Goal: Find specific page/section: Find specific page/section

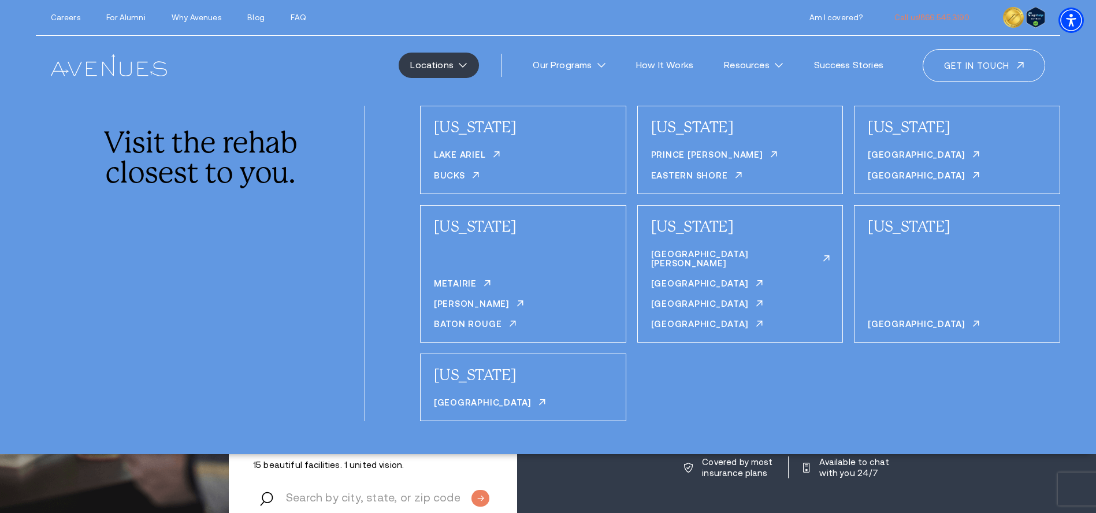
click at [452, 59] on link "Locations" at bounding box center [438, 65] width 80 height 25
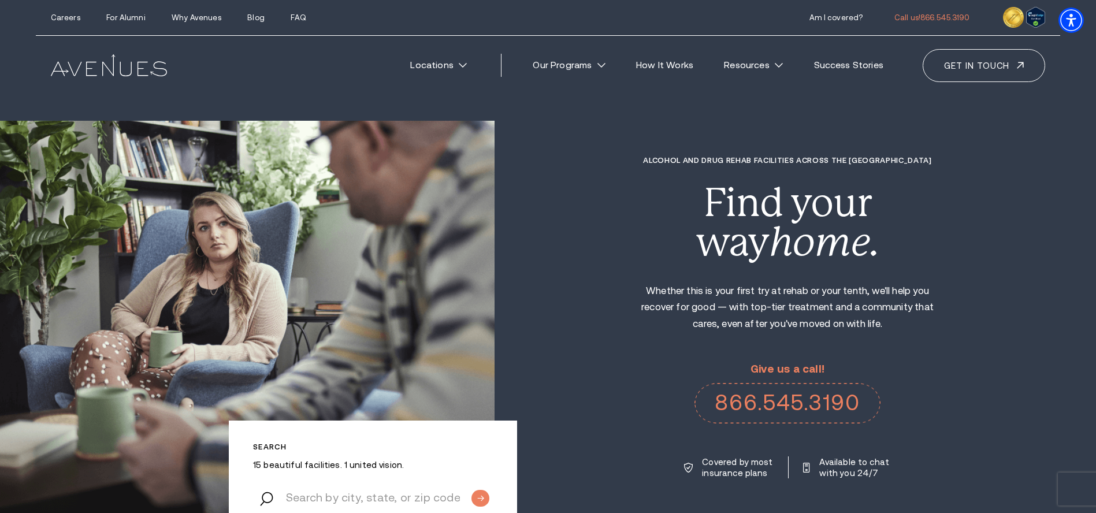
click at [973, 509] on div "Search 15 beautiful facilities. 1 united vision. Alcohol and Drug Rehab Facilit…" at bounding box center [548, 317] width 1096 height 393
